Goal: Complete application form: Complete application form

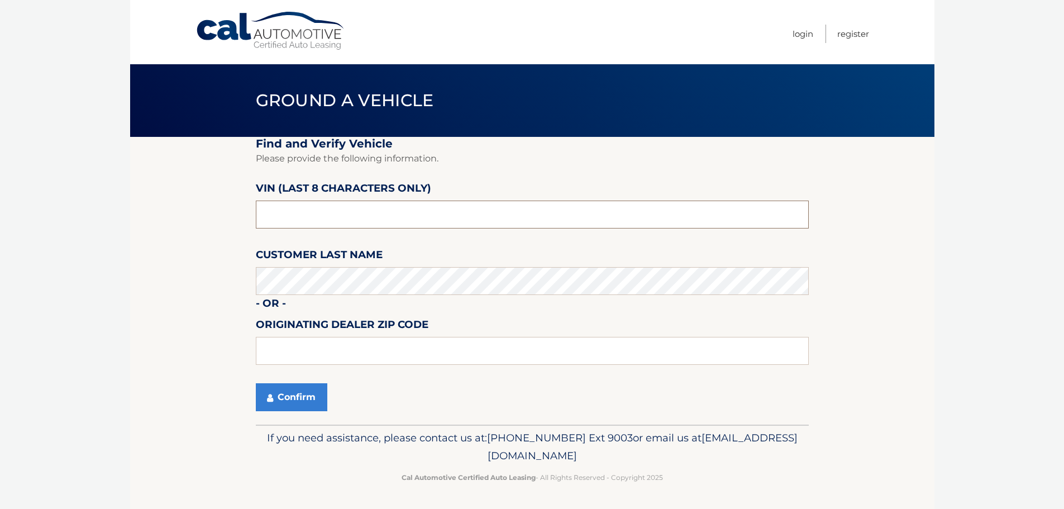
click at [400, 212] on input "text" at bounding box center [532, 214] width 553 height 28
type input "MN350402"
click at [349, 351] on input "text" at bounding box center [532, 351] width 553 height 28
type input "33411"
click at [294, 395] on button "Confirm" at bounding box center [291, 397] width 71 height 28
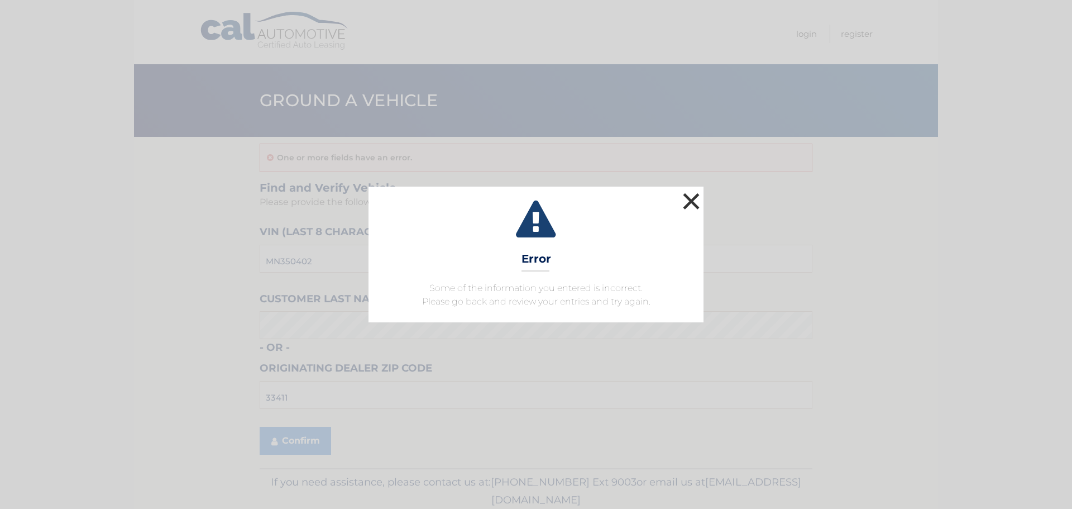
click at [693, 199] on button "×" at bounding box center [691, 201] width 22 height 22
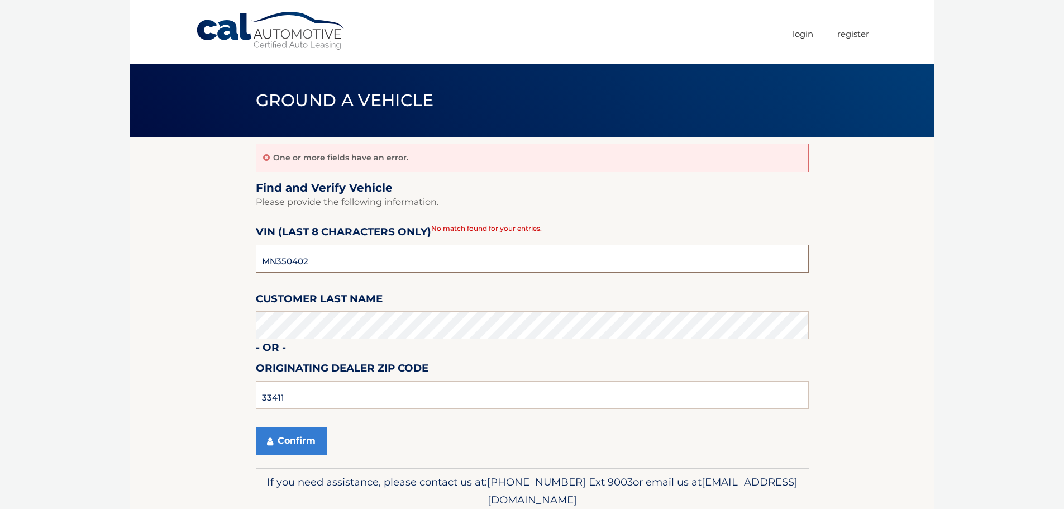
click at [320, 260] on input "MN350402" at bounding box center [532, 259] width 553 height 28
type input "M*******"
click at [337, 260] on input "text" at bounding box center [532, 259] width 553 height 28
type input "MN350402"
click at [280, 440] on button "Confirm" at bounding box center [291, 441] width 71 height 28
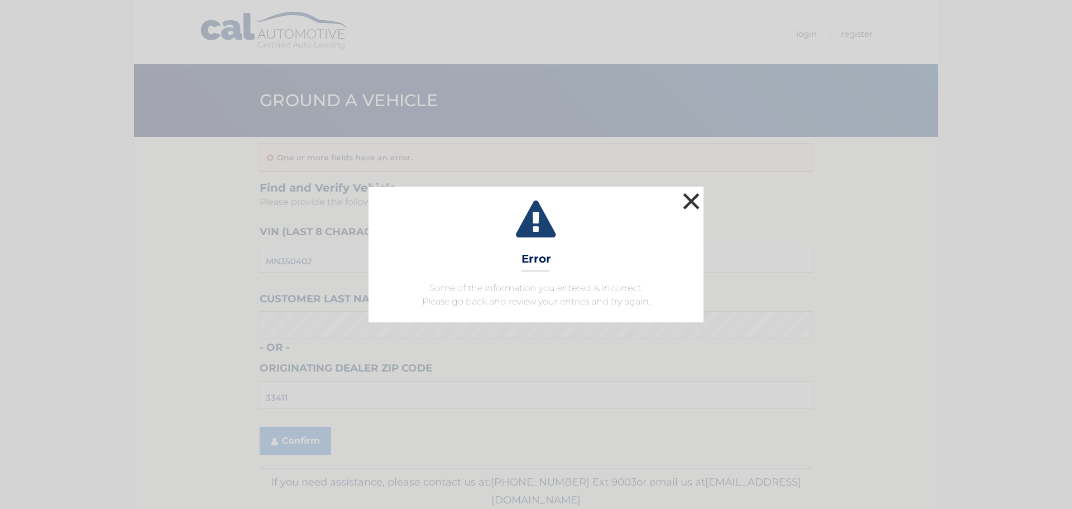
click at [689, 201] on button "×" at bounding box center [691, 201] width 22 height 22
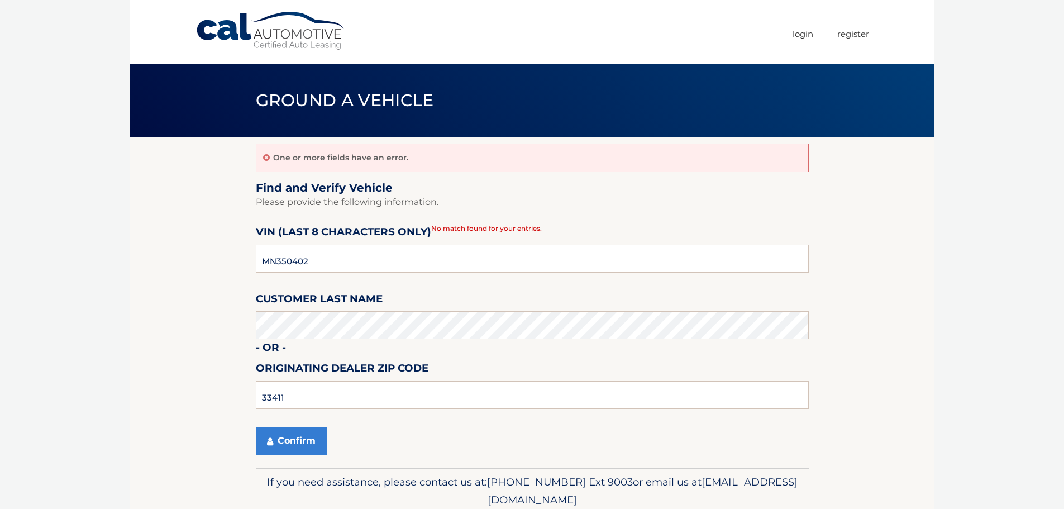
click at [189, 195] on section "One or more fields have an error. Find and Verify Vehicle Please provide the fo…" at bounding box center [532, 302] width 804 height 331
click at [276, 259] on input "MN350402" at bounding box center [532, 259] width 553 height 28
type input "NN350402"
click at [302, 435] on button "Confirm" at bounding box center [291, 441] width 71 height 28
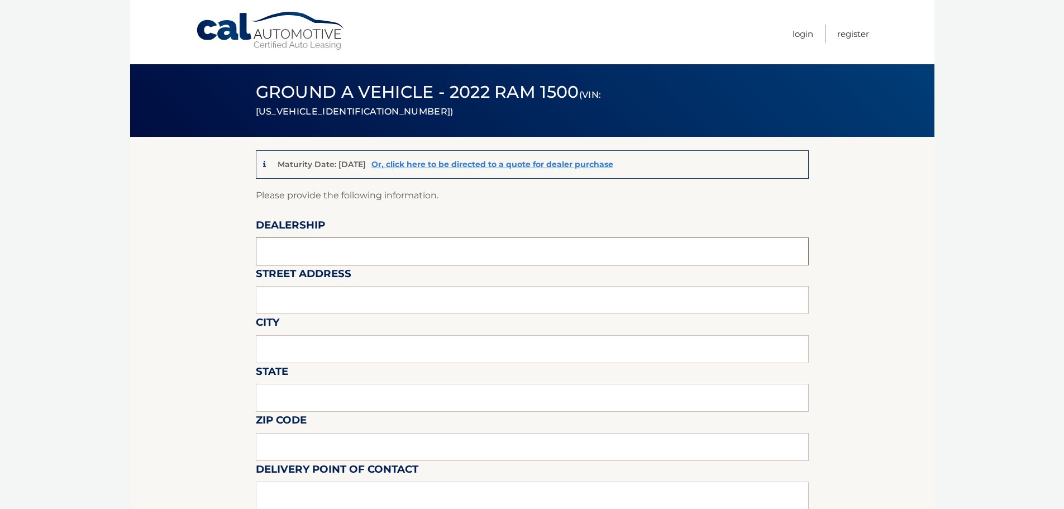
click at [325, 248] on input "text" at bounding box center [532, 251] width 553 height 28
type input "arrigo jeep"
type input "6500 okeechobee blvd"
type input "west palm beach"
type input "fl"
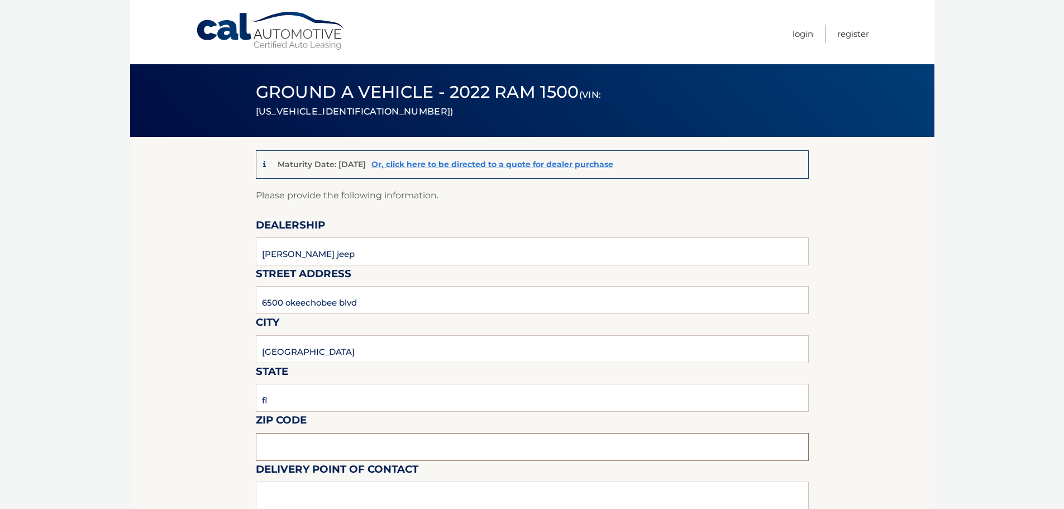
type input "33411"
type input "vince leone"
type input "8137209044"
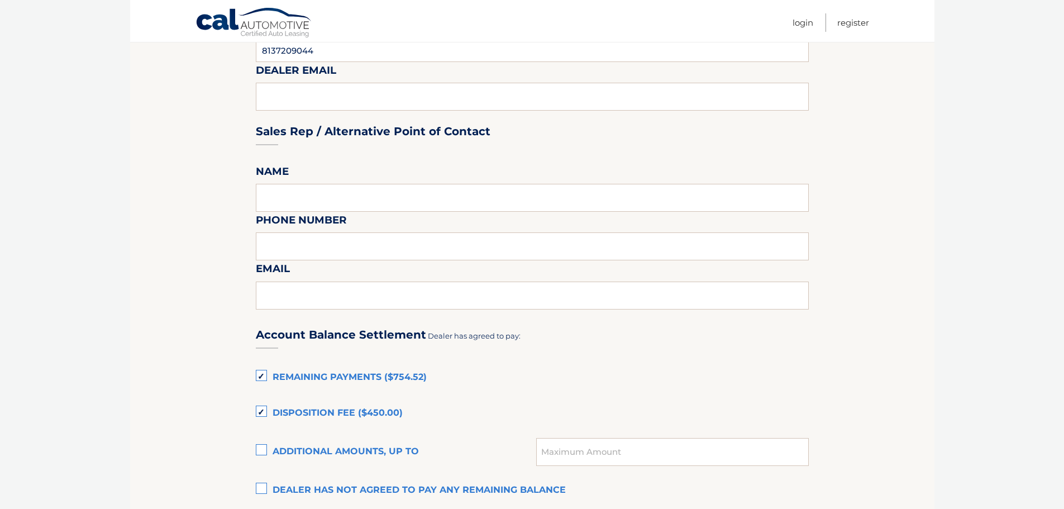
scroll to position [558, 0]
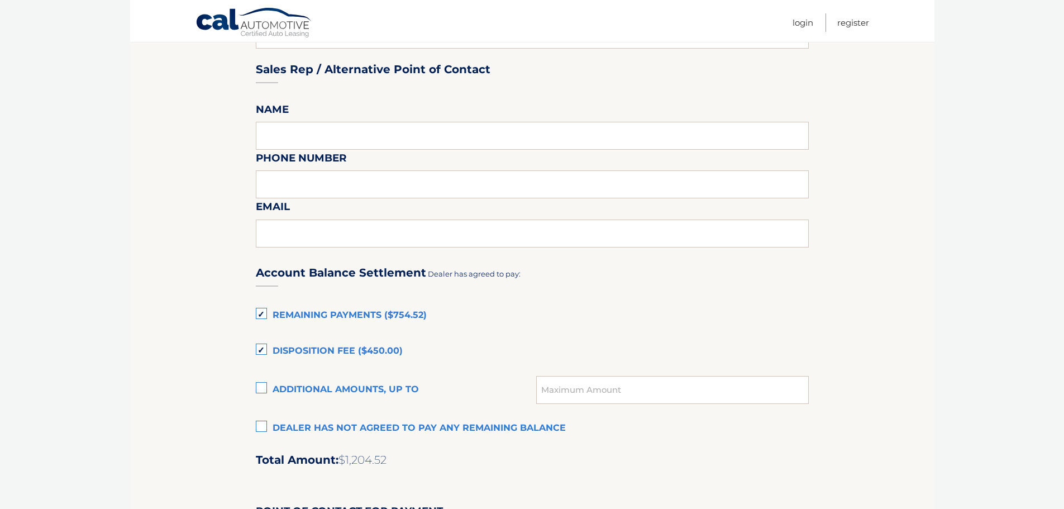
click at [261, 309] on label "Remaining Payments ($754.52)" at bounding box center [532, 315] width 553 height 22
click at [0, 0] on input "Remaining Payments ($754.52)" at bounding box center [0, 0] width 0 height 0
click at [260, 349] on label "Disposition Fee ($450.00)" at bounding box center [532, 351] width 553 height 22
click at [0, 0] on input "Disposition Fee ($450.00)" at bounding box center [0, 0] width 0 height 0
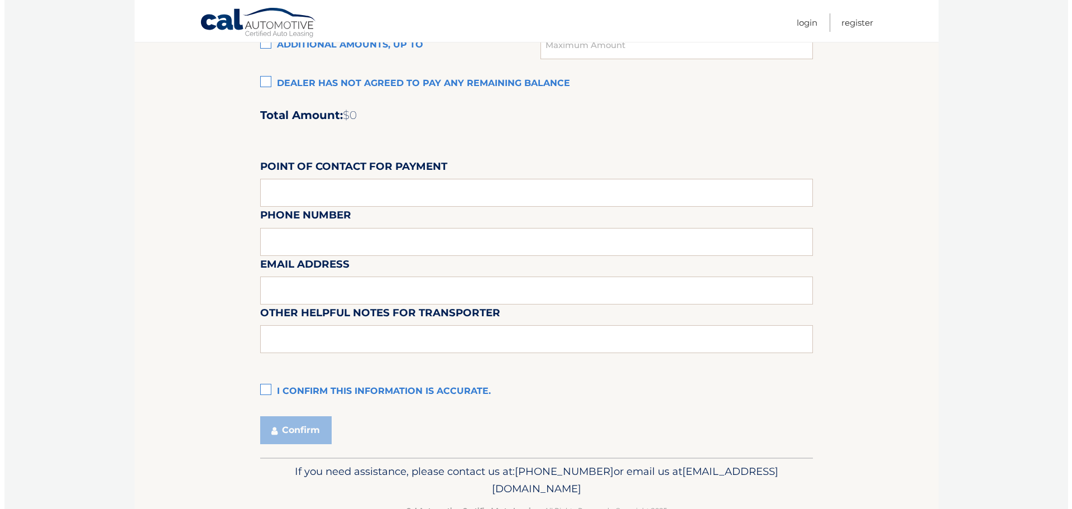
scroll to position [936, 0]
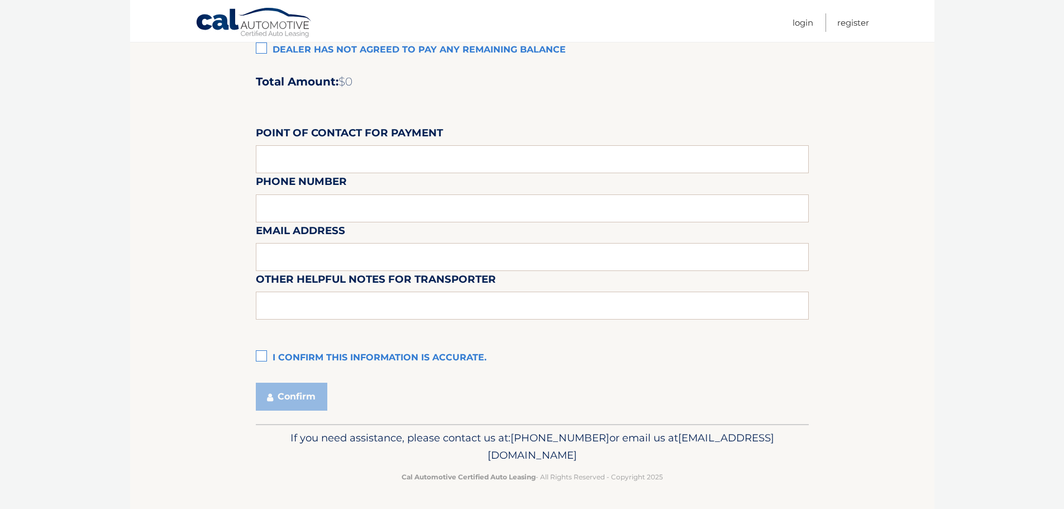
click at [265, 354] on label "I confirm this information is accurate." at bounding box center [532, 358] width 553 height 22
click at [0, 0] on input "I confirm this information is accurate." at bounding box center [0, 0] width 0 height 0
click at [299, 394] on button "Confirm" at bounding box center [291, 396] width 71 height 28
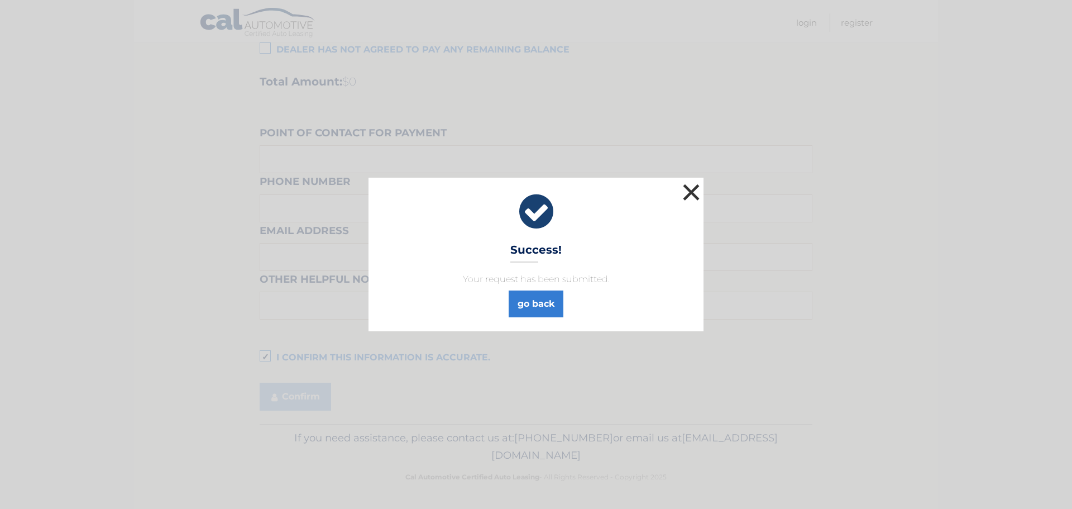
click at [697, 190] on button "×" at bounding box center [691, 192] width 22 height 22
